Goal: Transaction & Acquisition: Purchase product/service

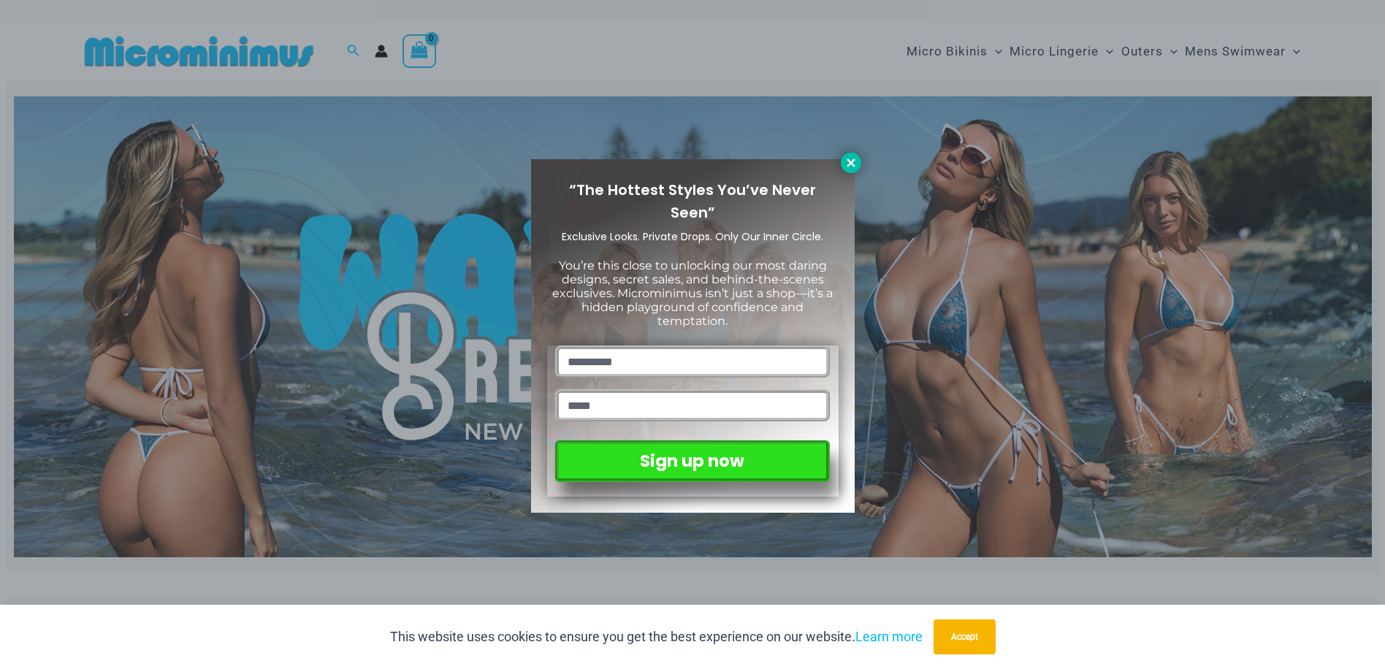
click at [845, 164] on icon at bounding box center [850, 162] width 13 height 13
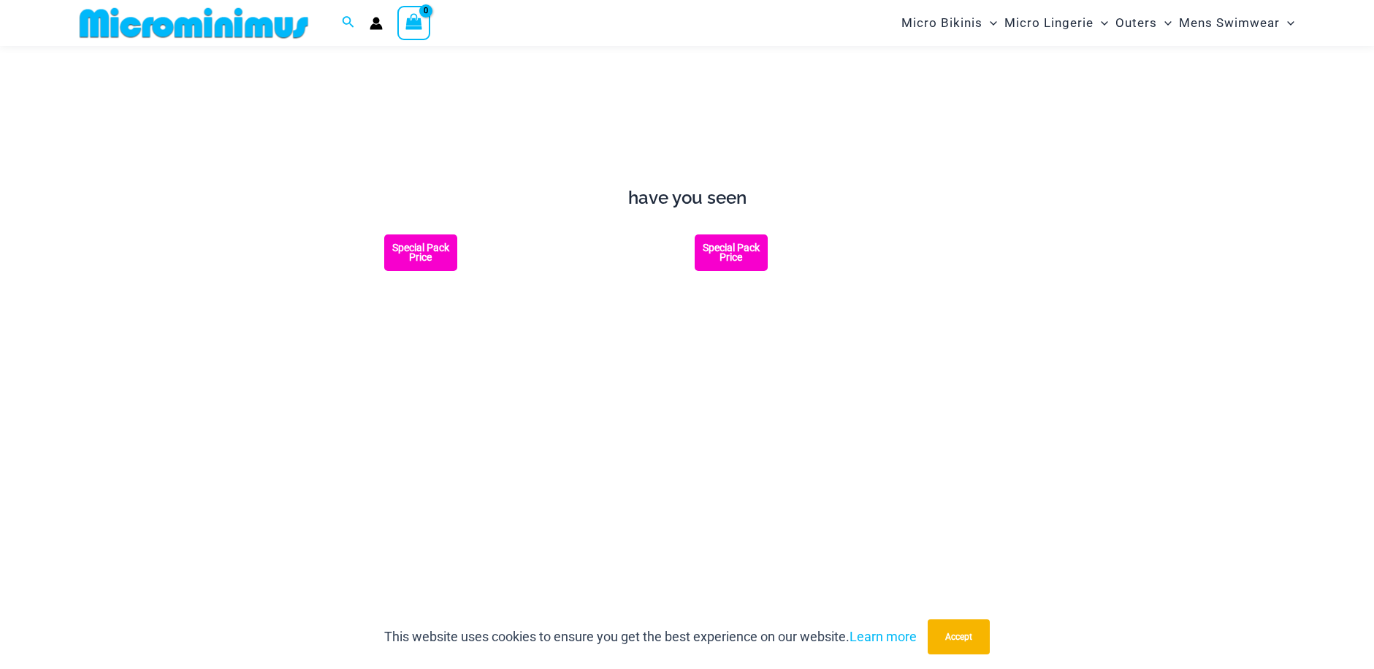
scroll to position [1449, 0]
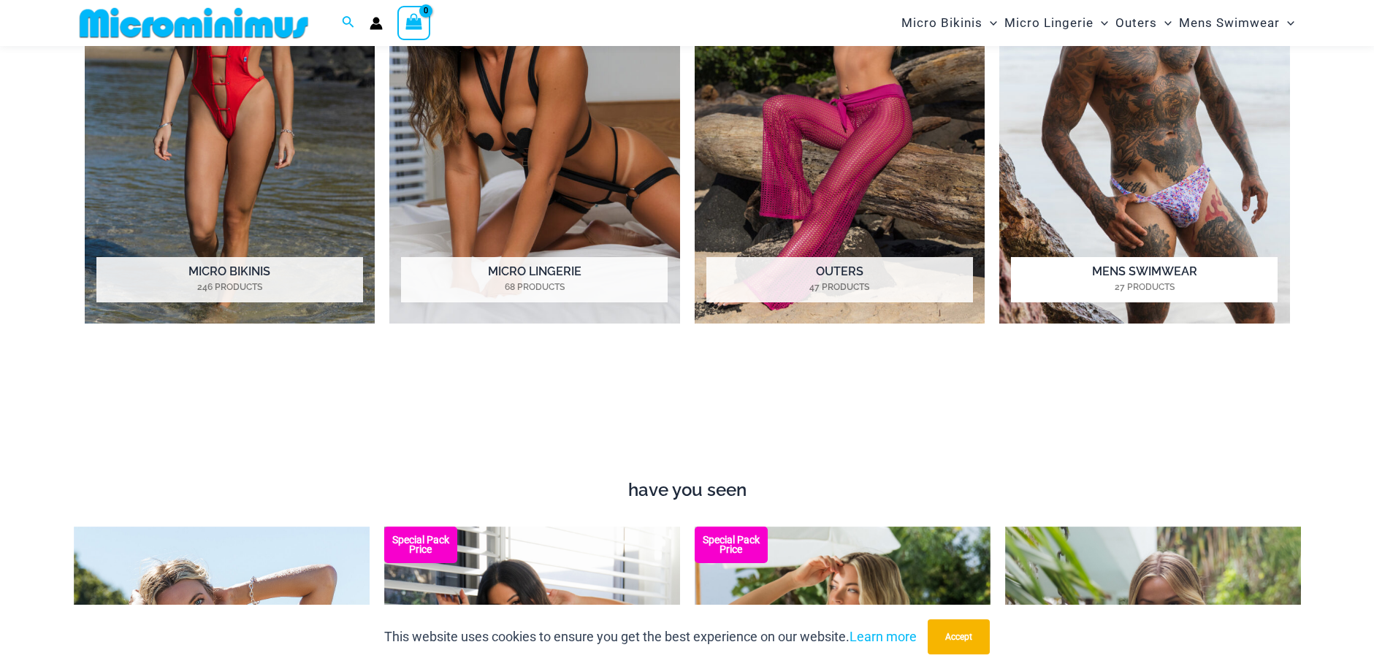
click at [1187, 185] on img "Visit product category Mens Swimwear" at bounding box center [1144, 100] width 291 height 446
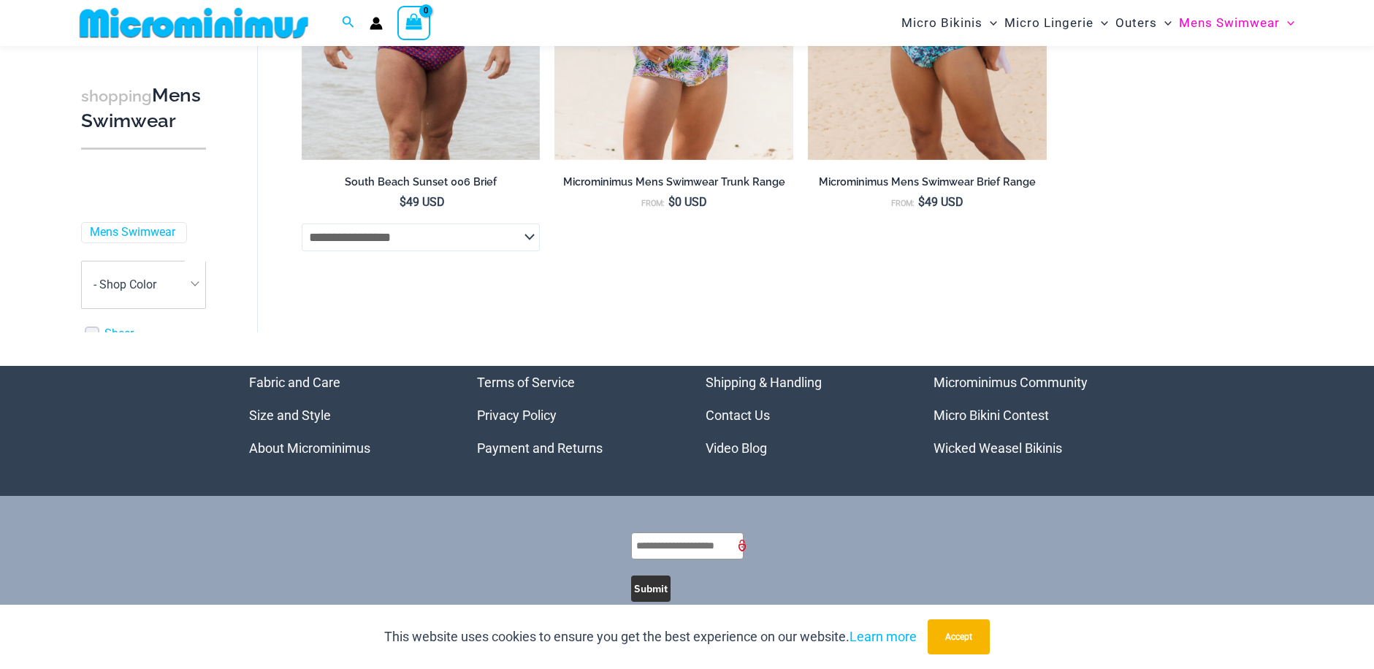
scroll to position [3492, 0]
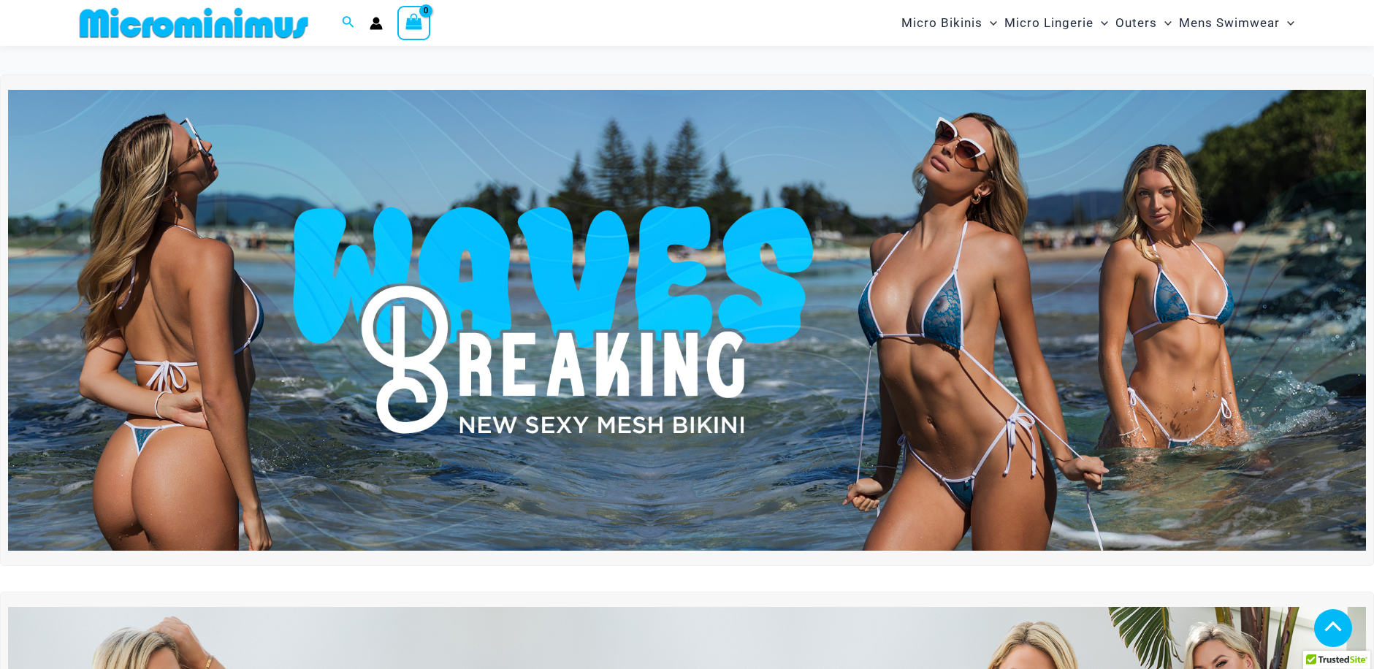
scroll to position [1253, 0]
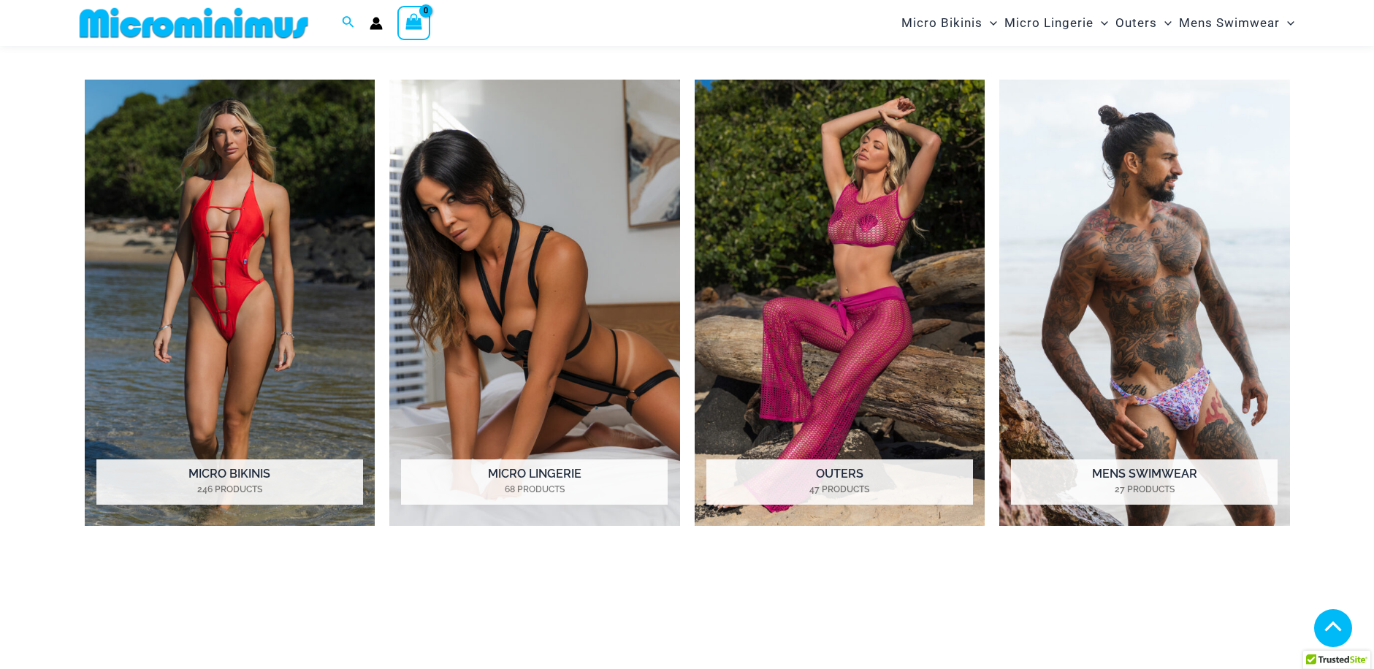
click at [888, 291] on img "Visit product category Outers" at bounding box center [839, 303] width 291 height 446
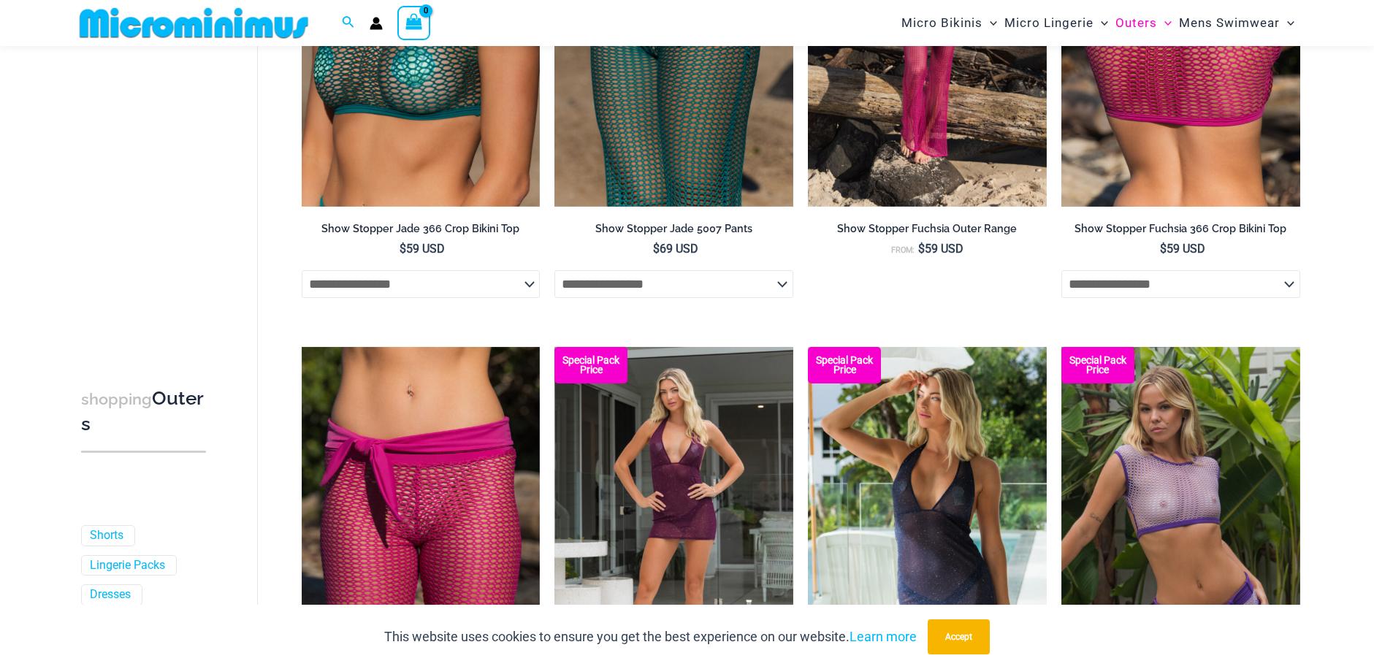
scroll to position [1083, 0]
